Goal: Task Accomplishment & Management: Manage account settings

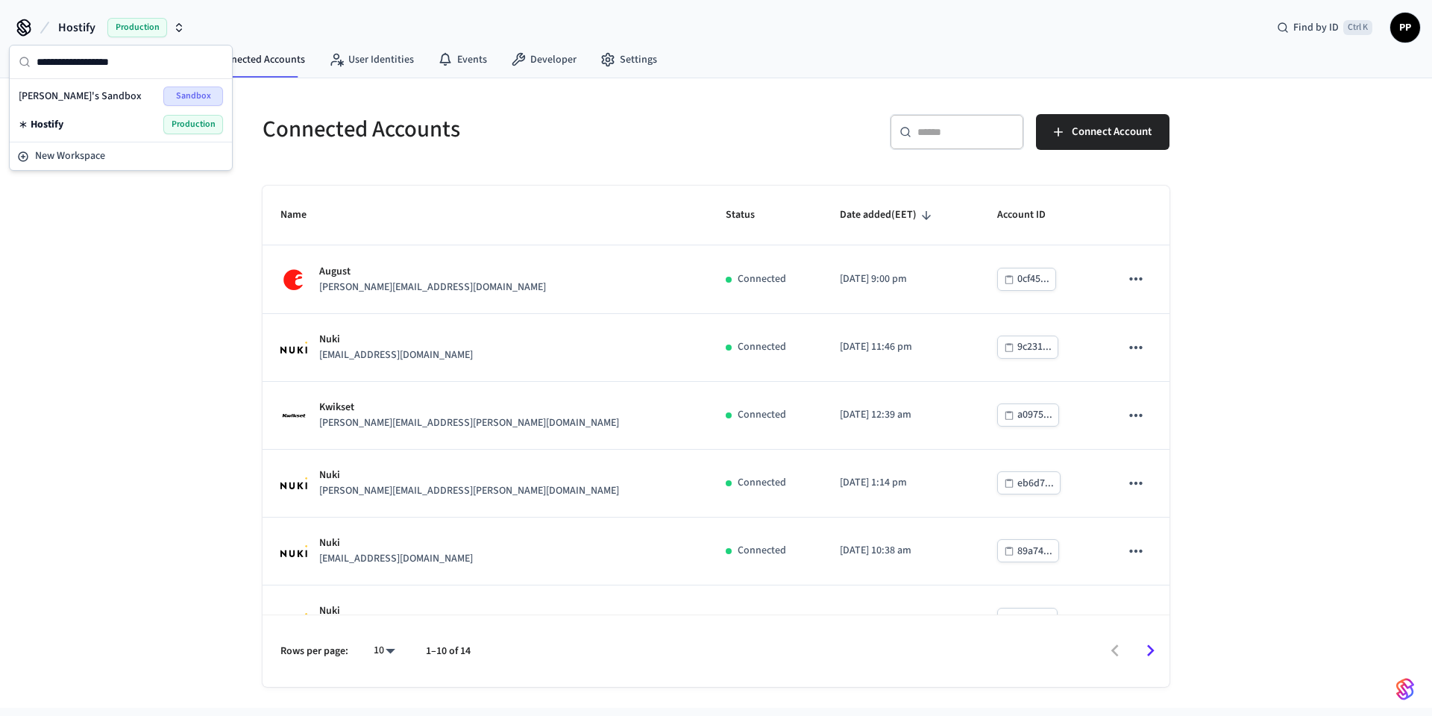
click at [183, 93] on span "Sandbox" at bounding box center [193, 95] width 60 height 19
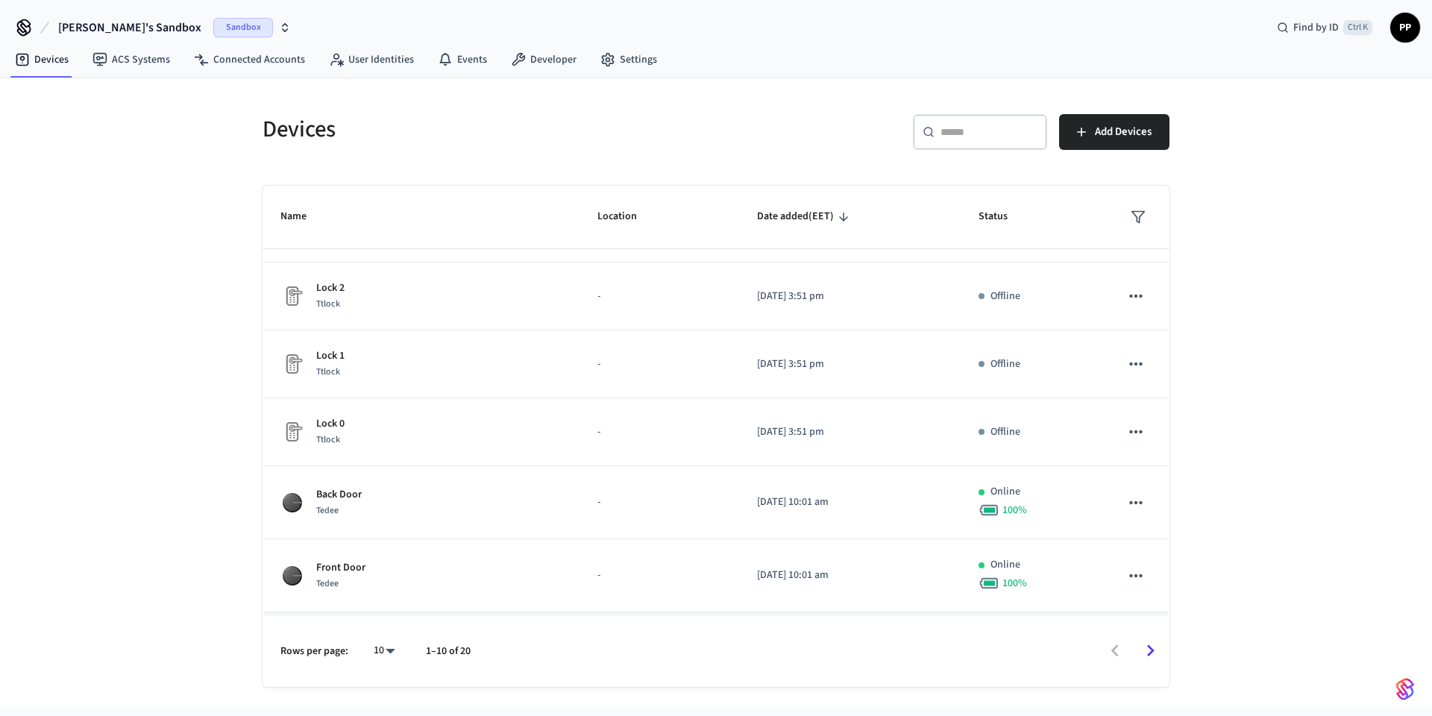
scroll to position [340, 0]
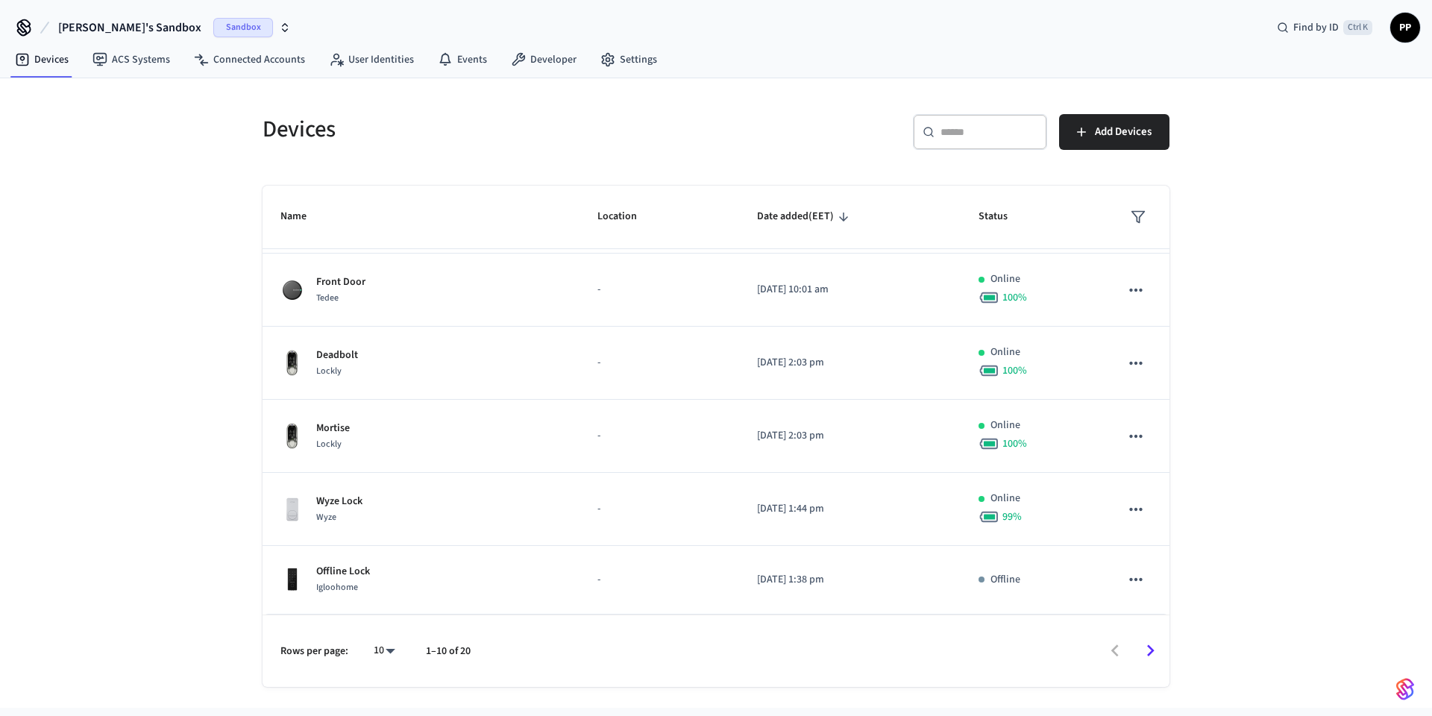
click at [384, 654] on body "Chavdar's Sandbox Sandbox Find by ID Ctrl K PP Devices ACS Systems Connected Ac…" at bounding box center [716, 354] width 1432 height 708
click at [380, 671] on li "All" at bounding box center [379, 672] width 40 height 40
type input "**"
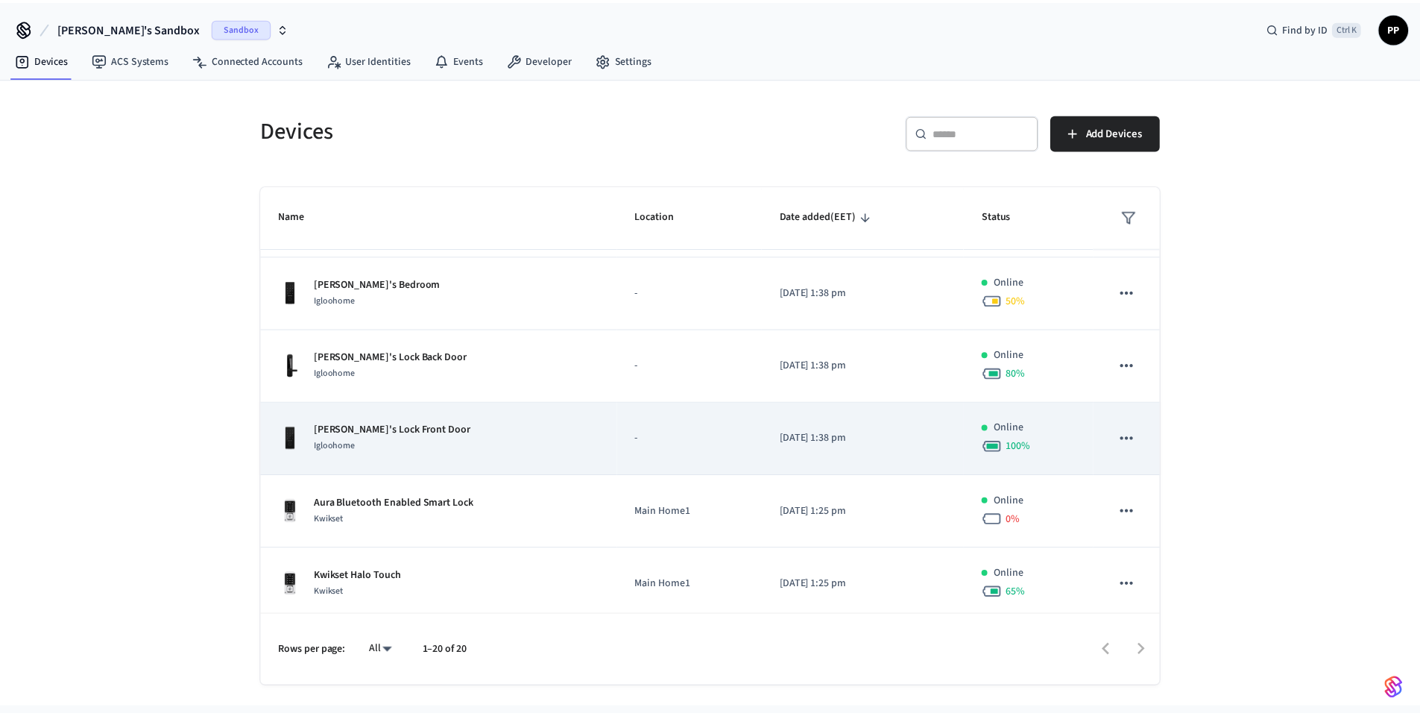
scroll to position [1060, 0]
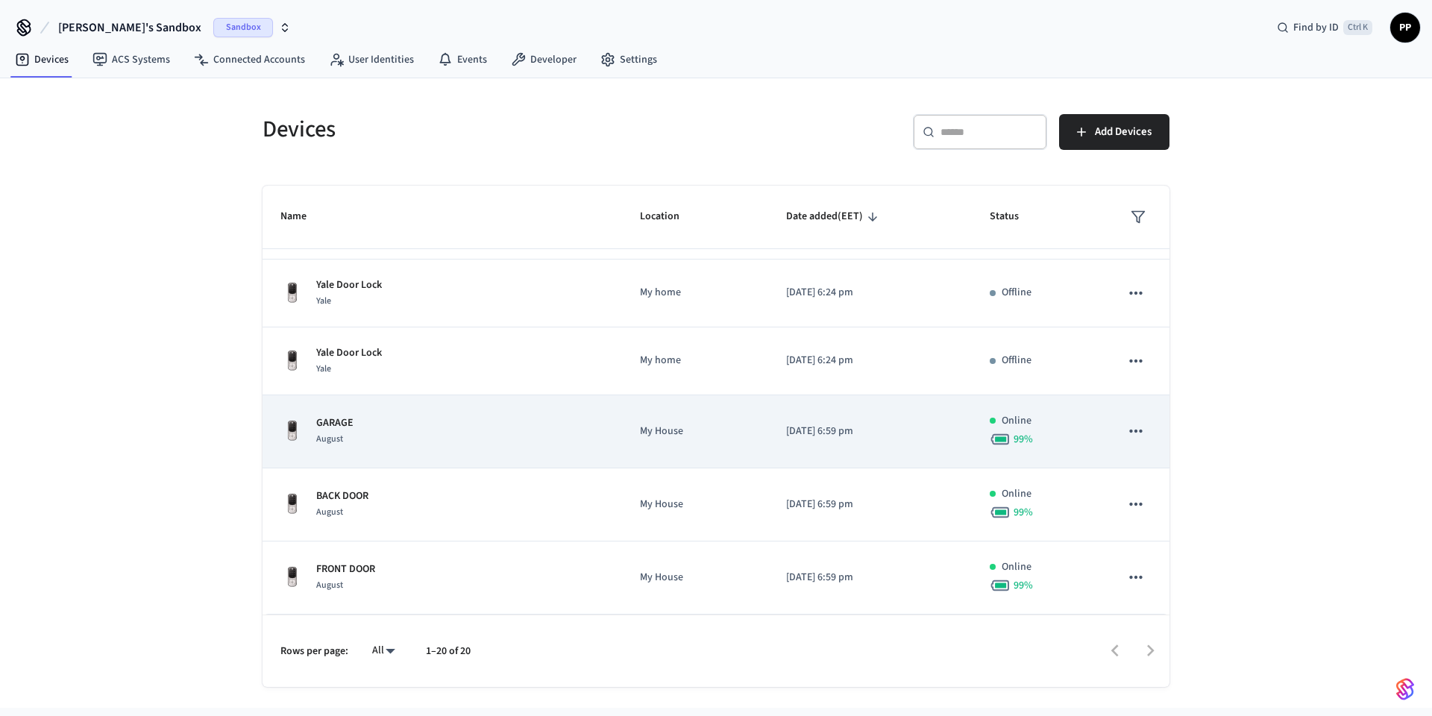
click at [438, 438] on div "GARAGE August" at bounding box center [442, 430] width 324 height 31
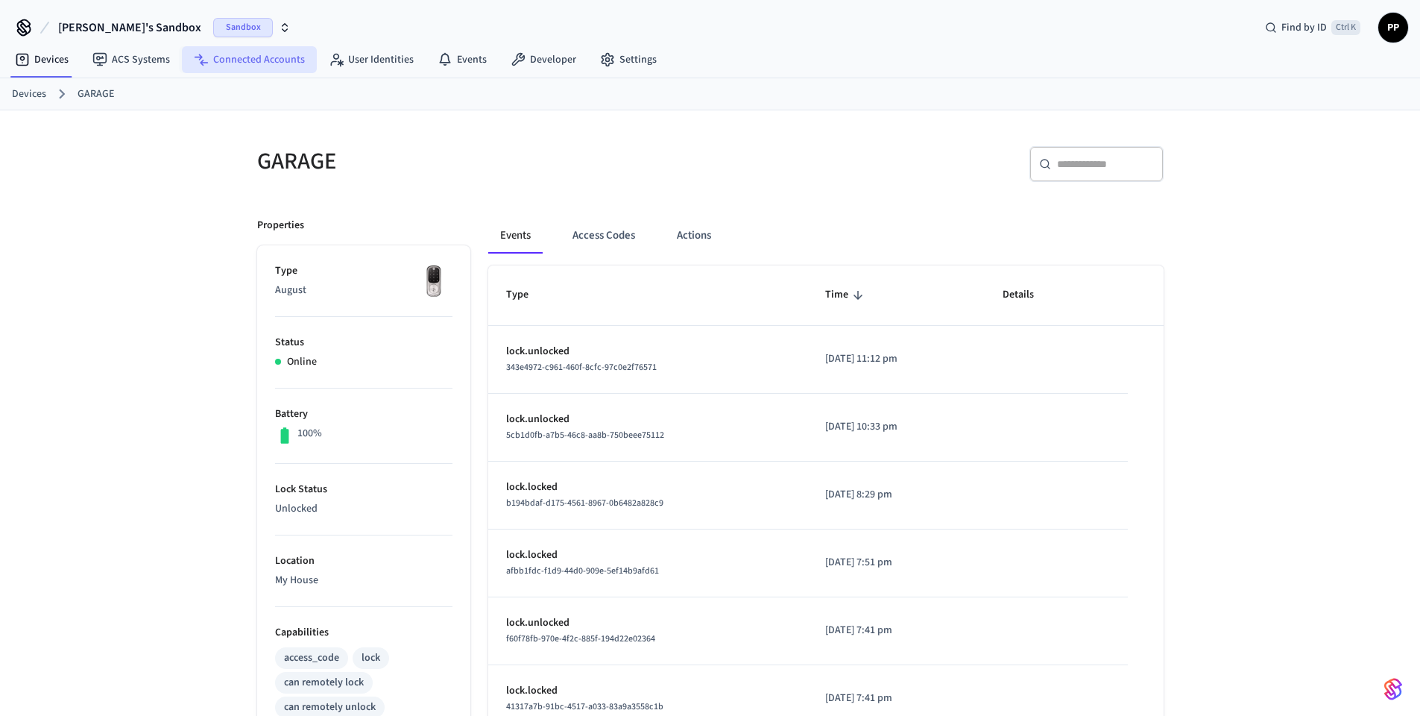
click at [246, 60] on link "Connected Accounts" at bounding box center [249, 59] width 135 height 27
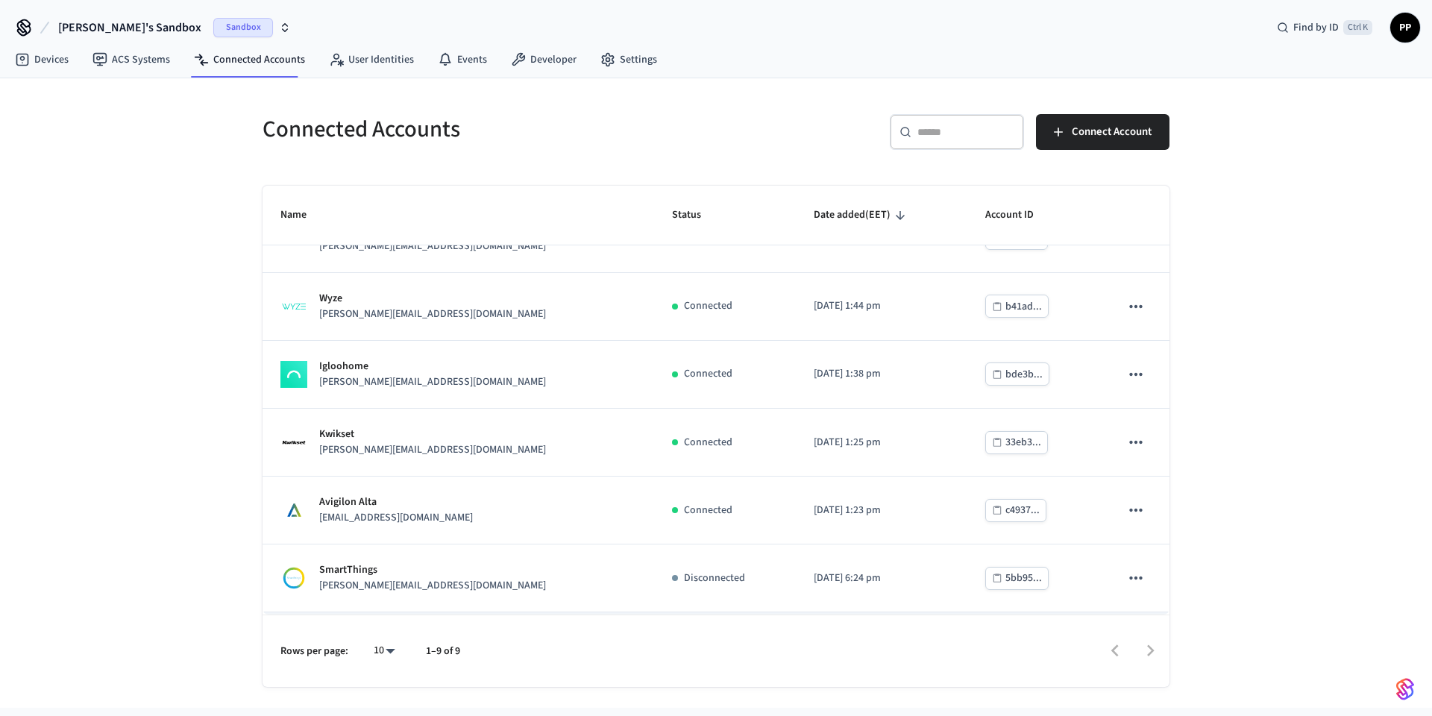
scroll to position [242, 0]
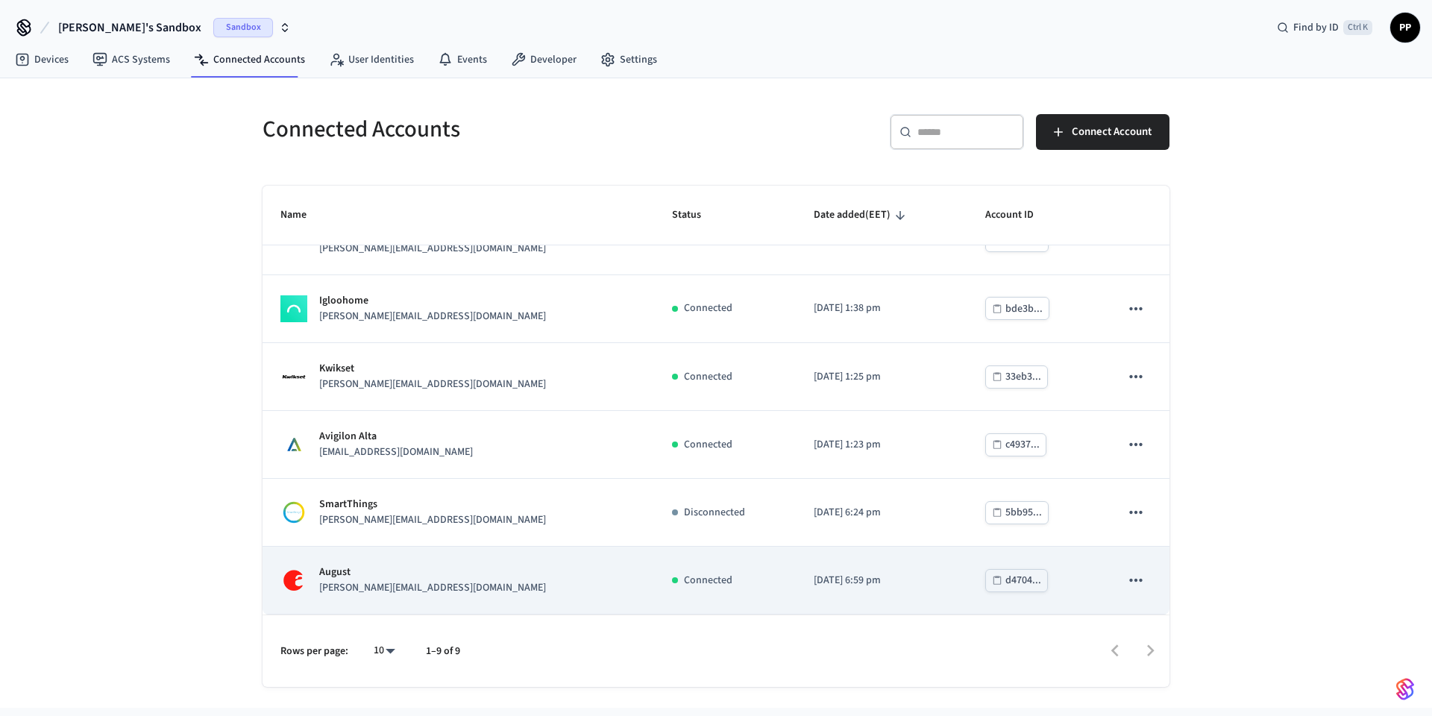
click at [1126, 584] on icon "sticky table" at bounding box center [1135, 579] width 19 height 19
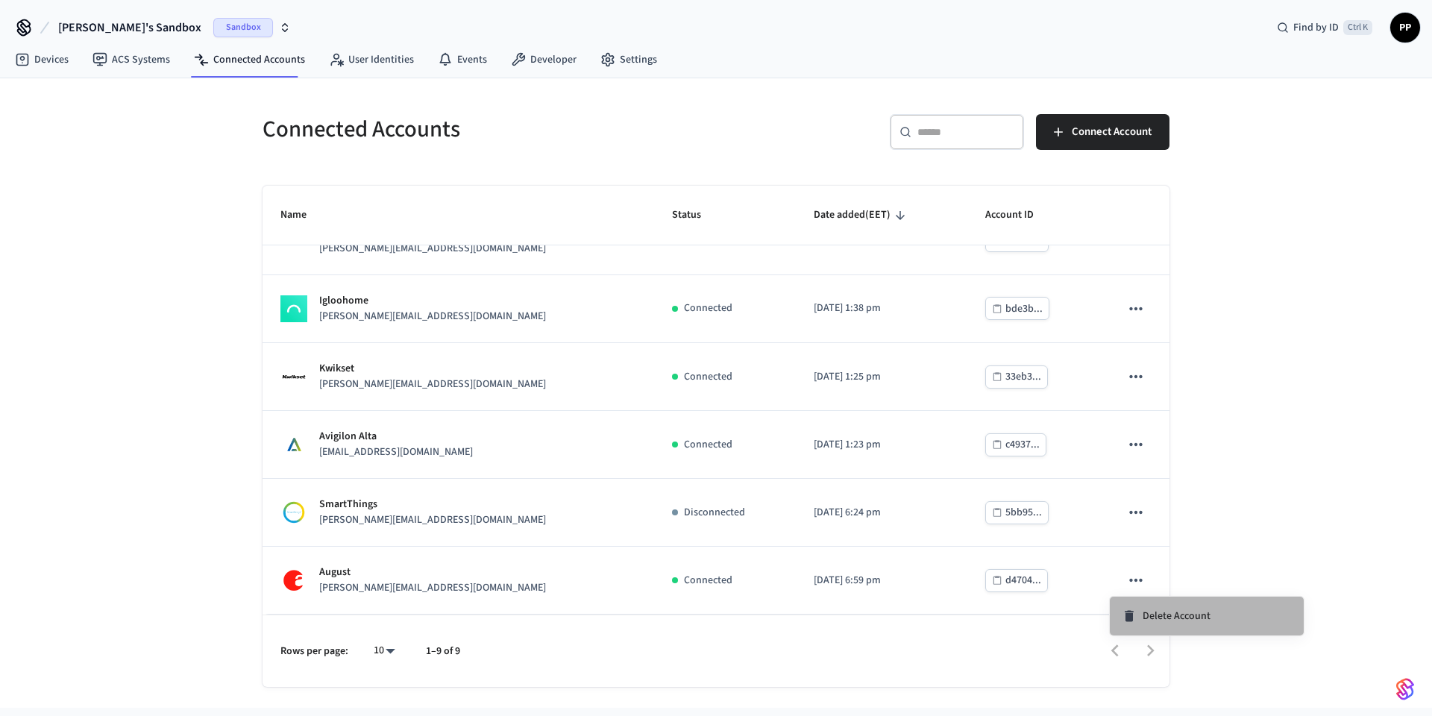
click at [1164, 623] on span "Delete Account" at bounding box center [1176, 615] width 68 height 15
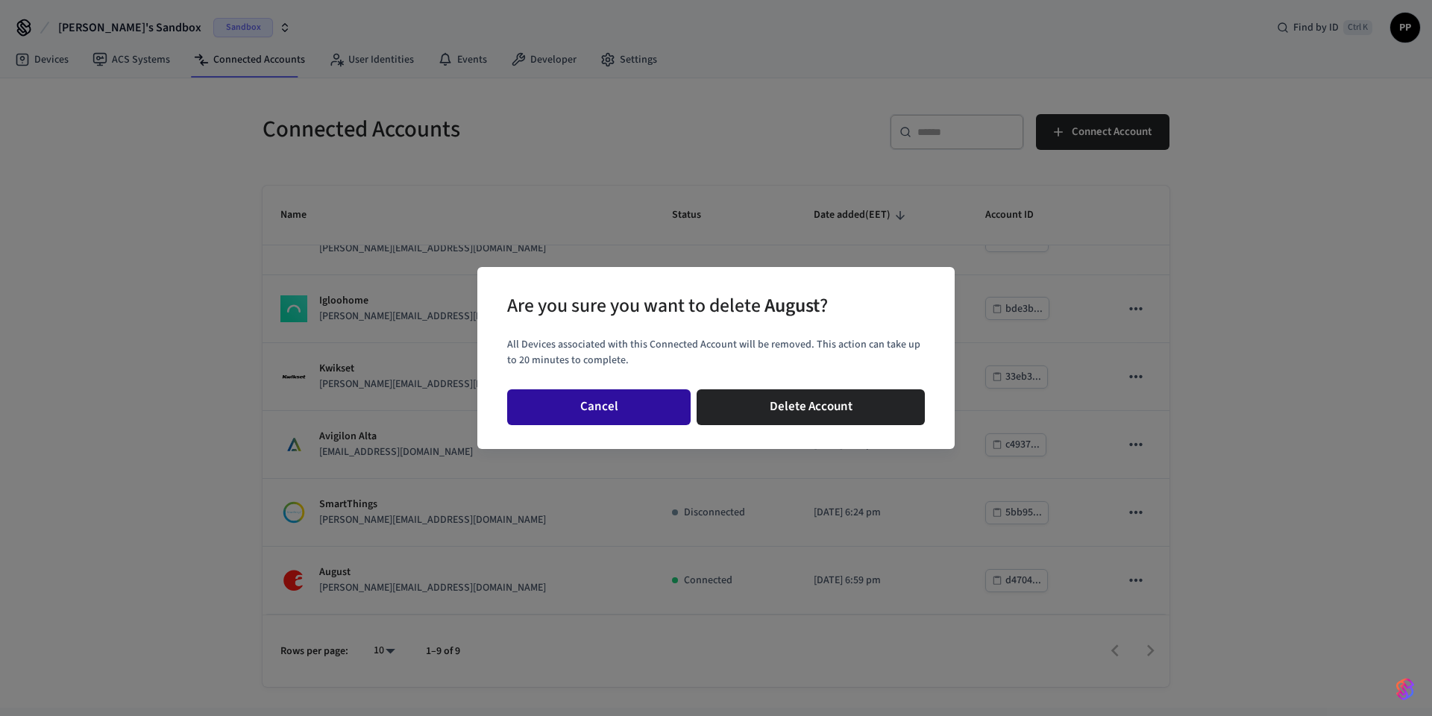
click at [619, 409] on button "Cancel" at bounding box center [598, 407] width 183 height 36
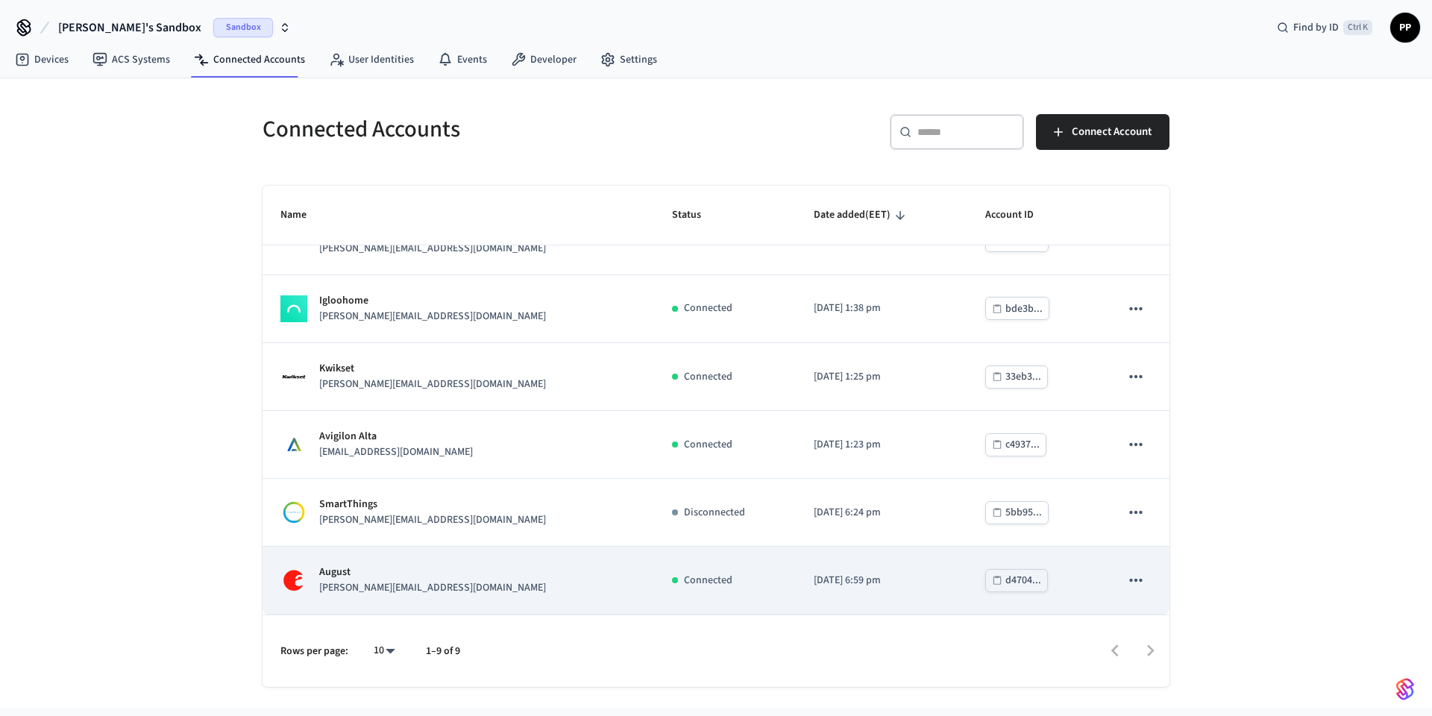
click at [1127, 581] on icon "sticky table" at bounding box center [1135, 579] width 19 height 19
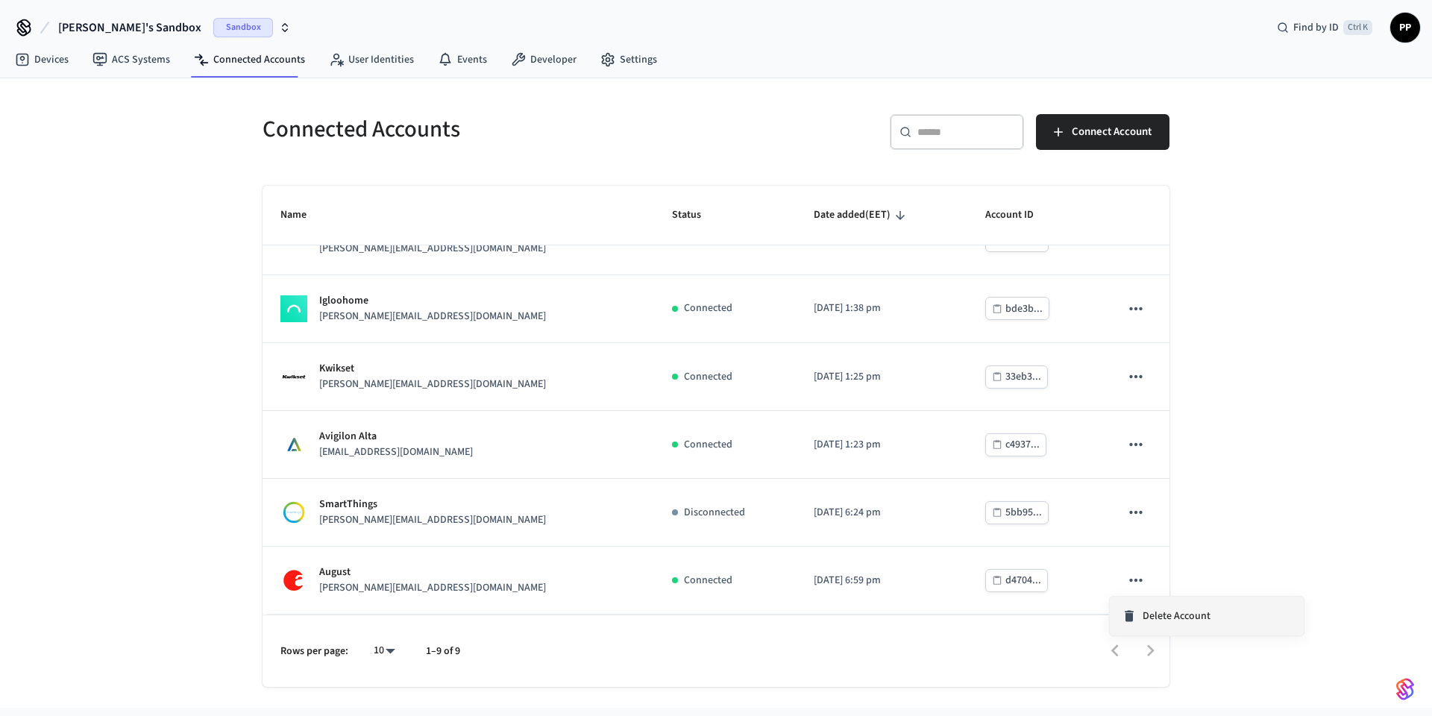
click at [1147, 615] on span "Delete Account" at bounding box center [1176, 615] width 68 height 15
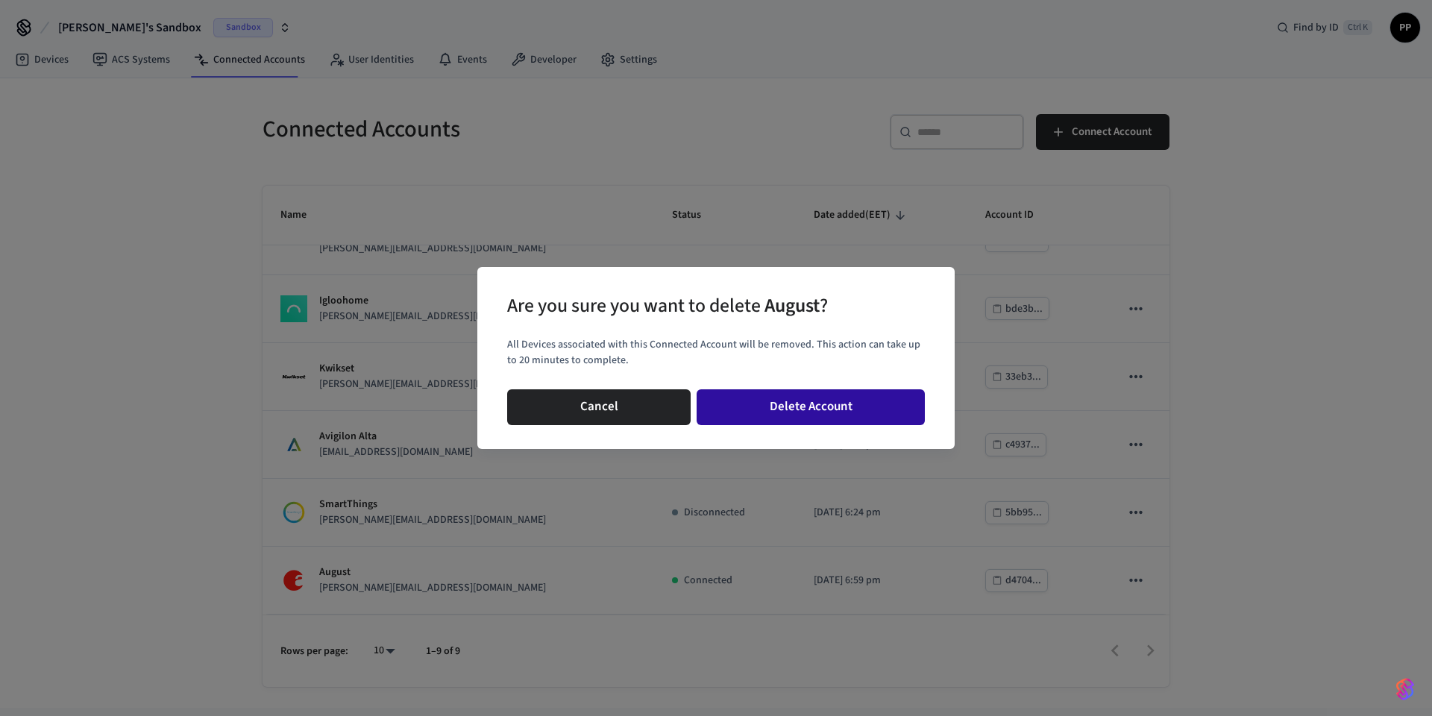
click at [790, 393] on button "Delete Account" at bounding box center [810, 407] width 228 height 36
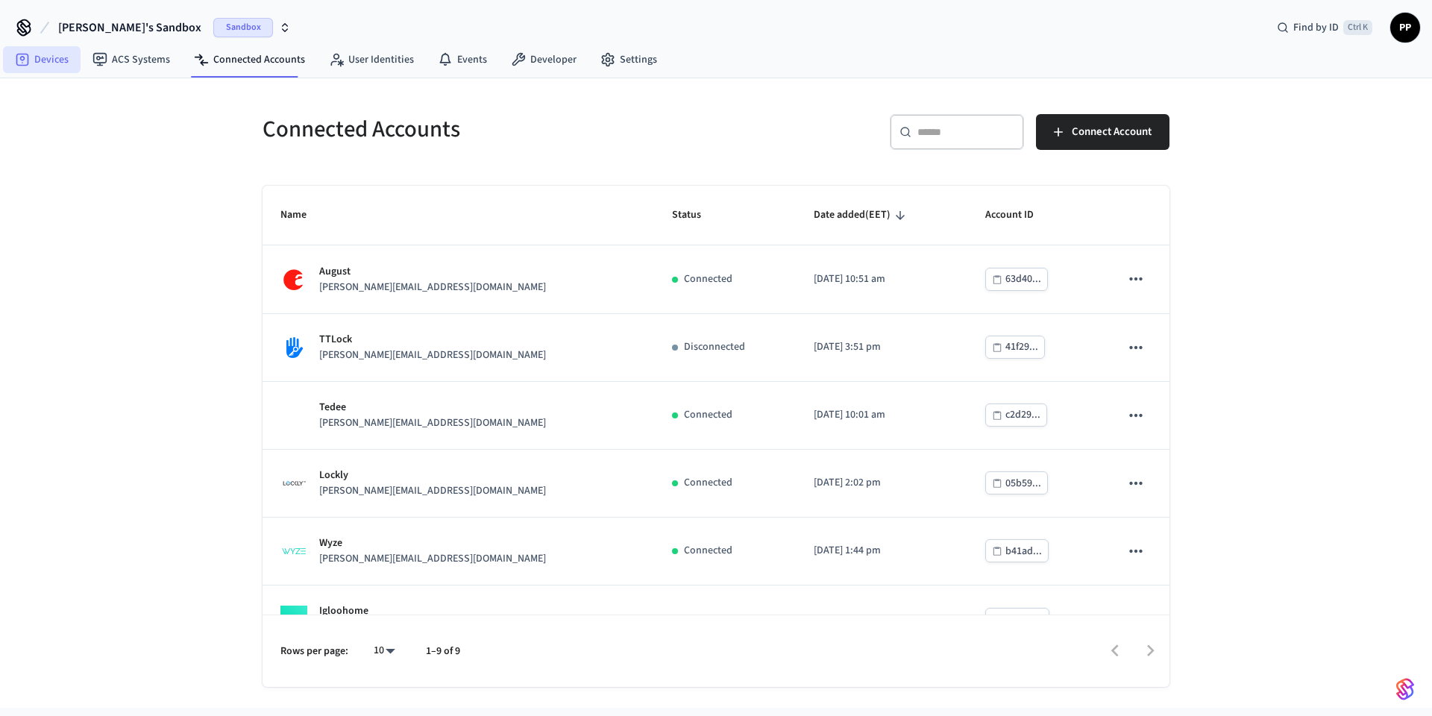
click at [34, 57] on link "Devices" at bounding box center [42, 59] width 78 height 27
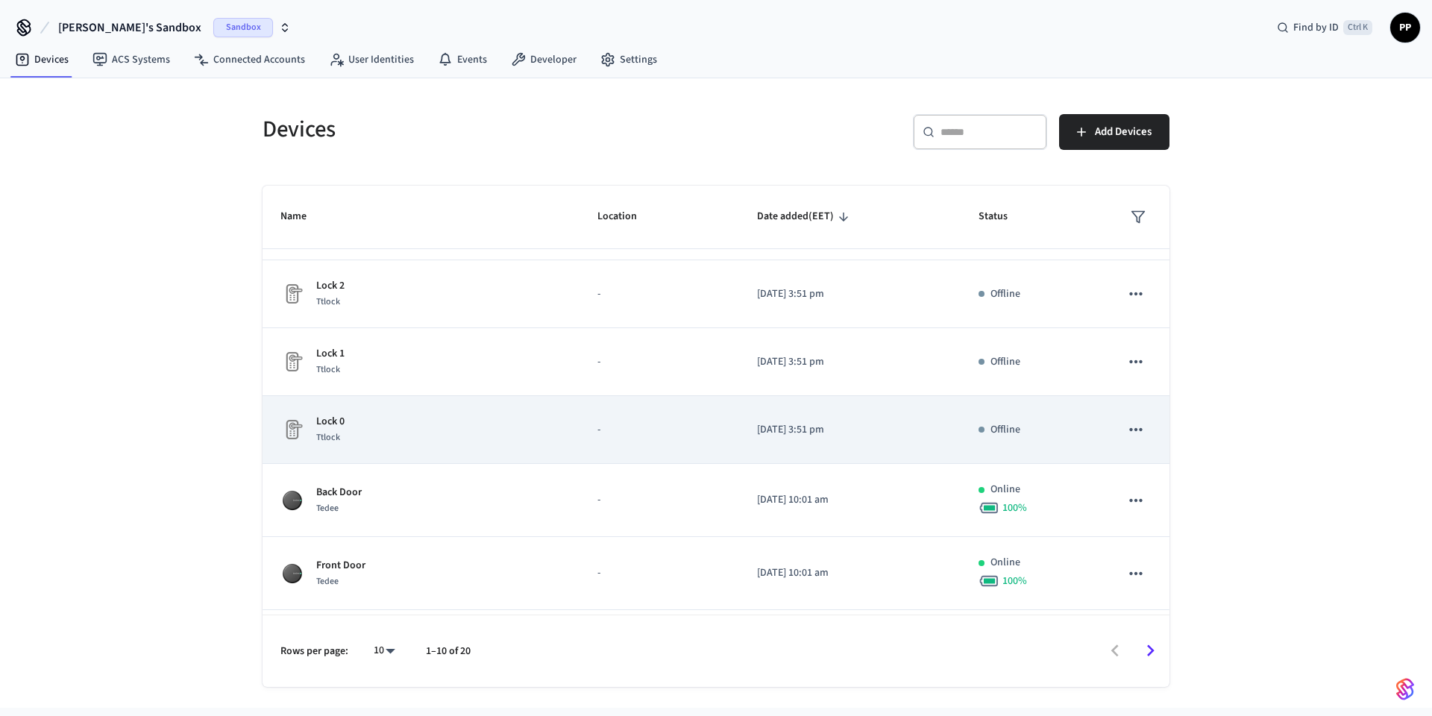
scroll to position [344, 0]
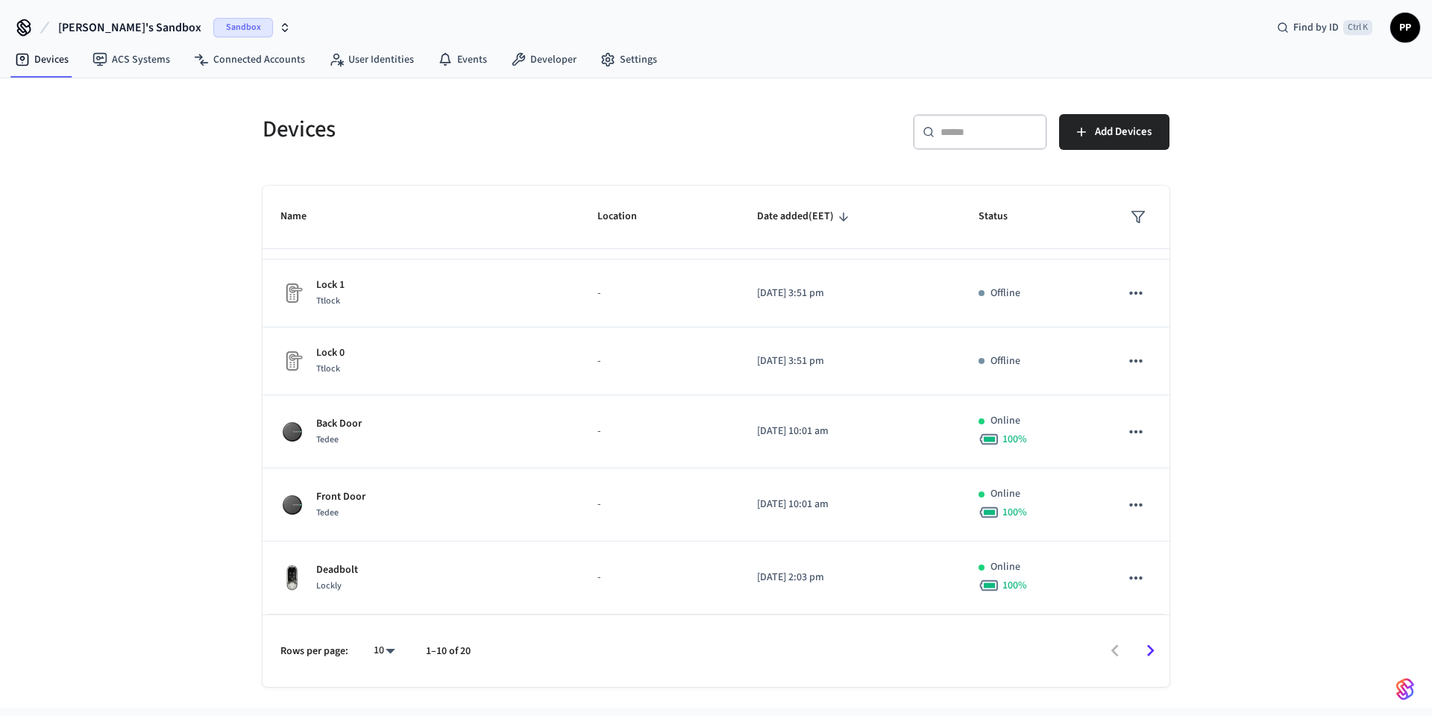
click at [384, 651] on body "Chavdar's Sandbox Sandbox Find by ID Ctrl K PP Devices ACS Systems Connected Ac…" at bounding box center [716, 354] width 1432 height 708
click at [376, 666] on li "All" at bounding box center [379, 672] width 40 height 40
type input "**"
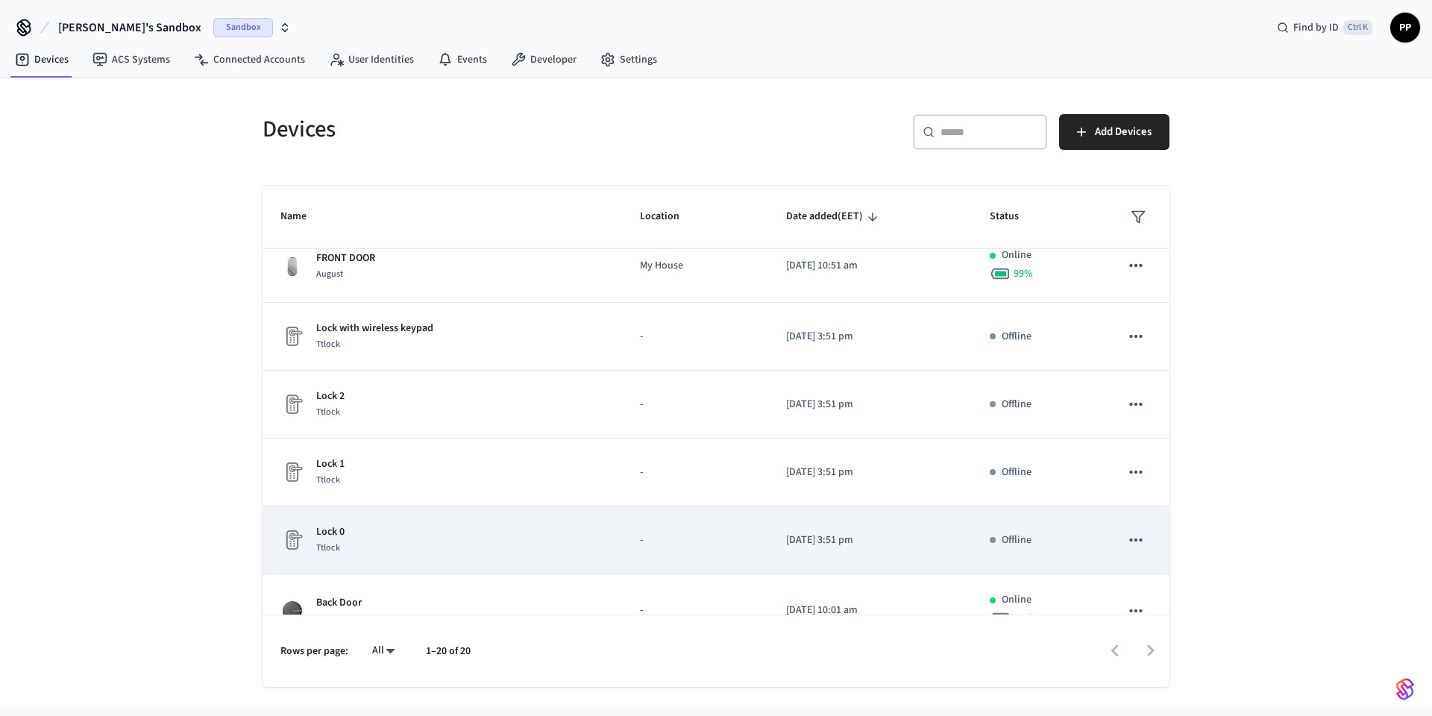
scroll to position [0, 0]
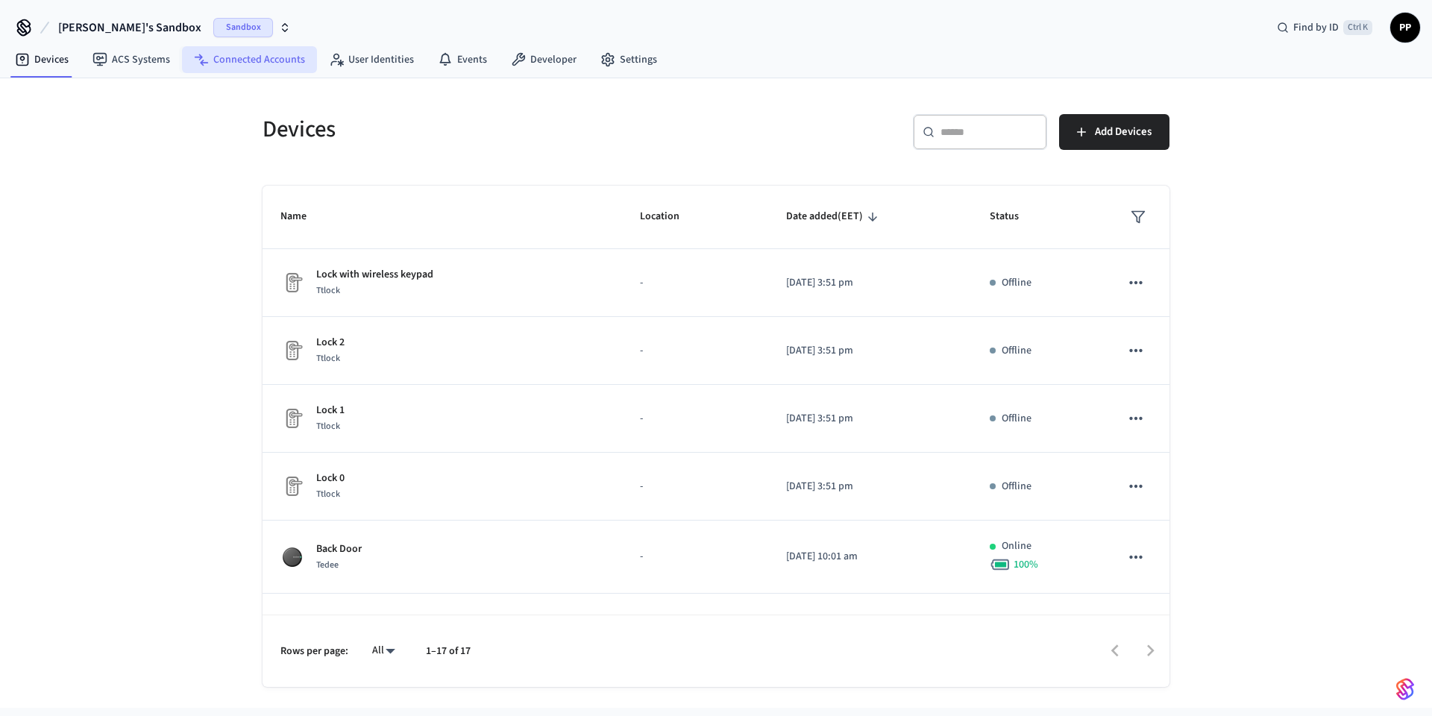
click at [274, 67] on link "Connected Accounts" at bounding box center [249, 59] width 135 height 27
